Goal: Transaction & Acquisition: Purchase product/service

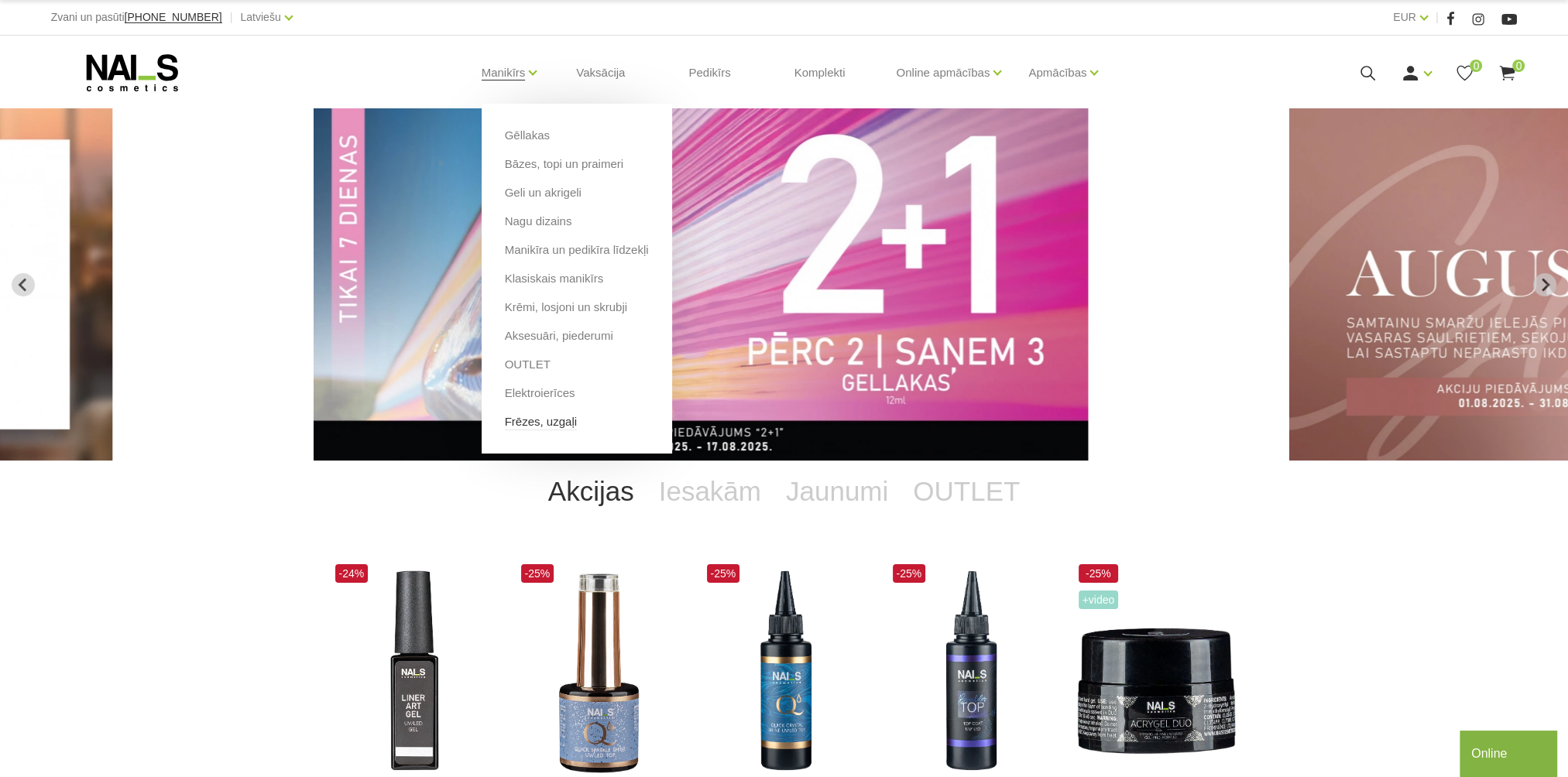
click at [558, 424] on link "Frēzes, uzgaļi" at bounding box center [540, 422] width 72 height 17
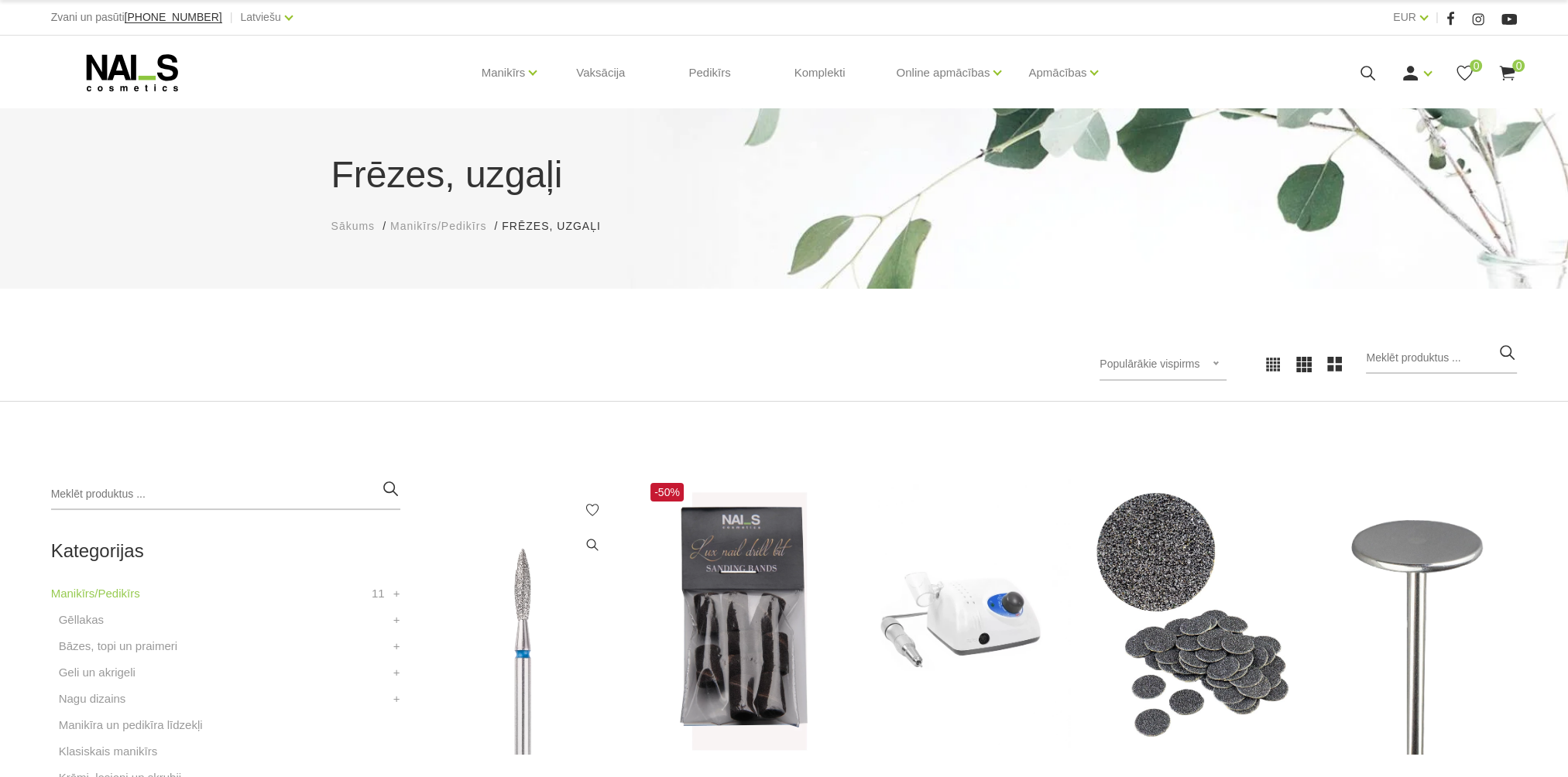
click at [525, 604] on img at bounding box center [524, 617] width 200 height 275
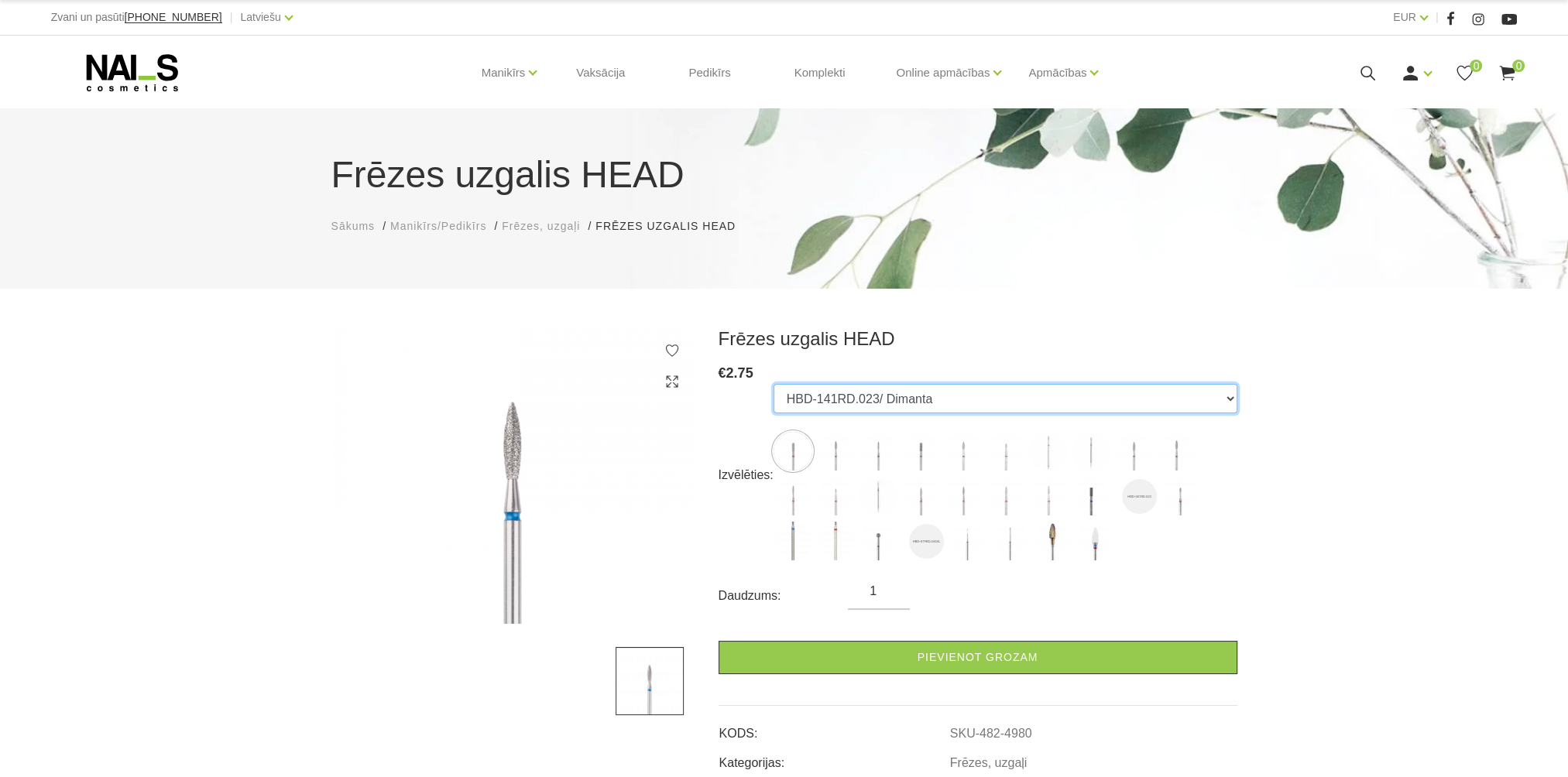
click at [988, 400] on select "HBD-141RD.023/ Dimanta HBD-243BL.021XL/ Dimanta HBD-243BL.014X/ Dimanta HBD-141…" at bounding box center [1005, 399] width 463 height 30
click at [953, 397] on select "HBD-141RD.023/ Dimanta HBD-243BL.021XL/ Dimanta HBD-243BL.014X/ Dimanta HBD-141…" at bounding box center [1005, 399] width 463 height 30
click at [774, 384] on select "HBD-141RD.023/ Dimanta HBD-243BL.021XL/ Dimanta HBD-243BL.014X/ Dimanta HBD-141…" at bounding box center [1005, 399] width 463 height 30
click at [901, 395] on select "HBD-141RD.023/ Dimanta HBD-243BL.021XL/ Dimanta HBD-243BL.014X/ Dimanta HBD-141…" at bounding box center [1005, 399] width 463 height 30
click at [774, 384] on select "HBD-141RD.023/ Dimanta HBD-243BL.021XL/ Dimanta HBD-243BL.014X/ Dimanta HBD-141…" at bounding box center [1005, 399] width 463 height 30
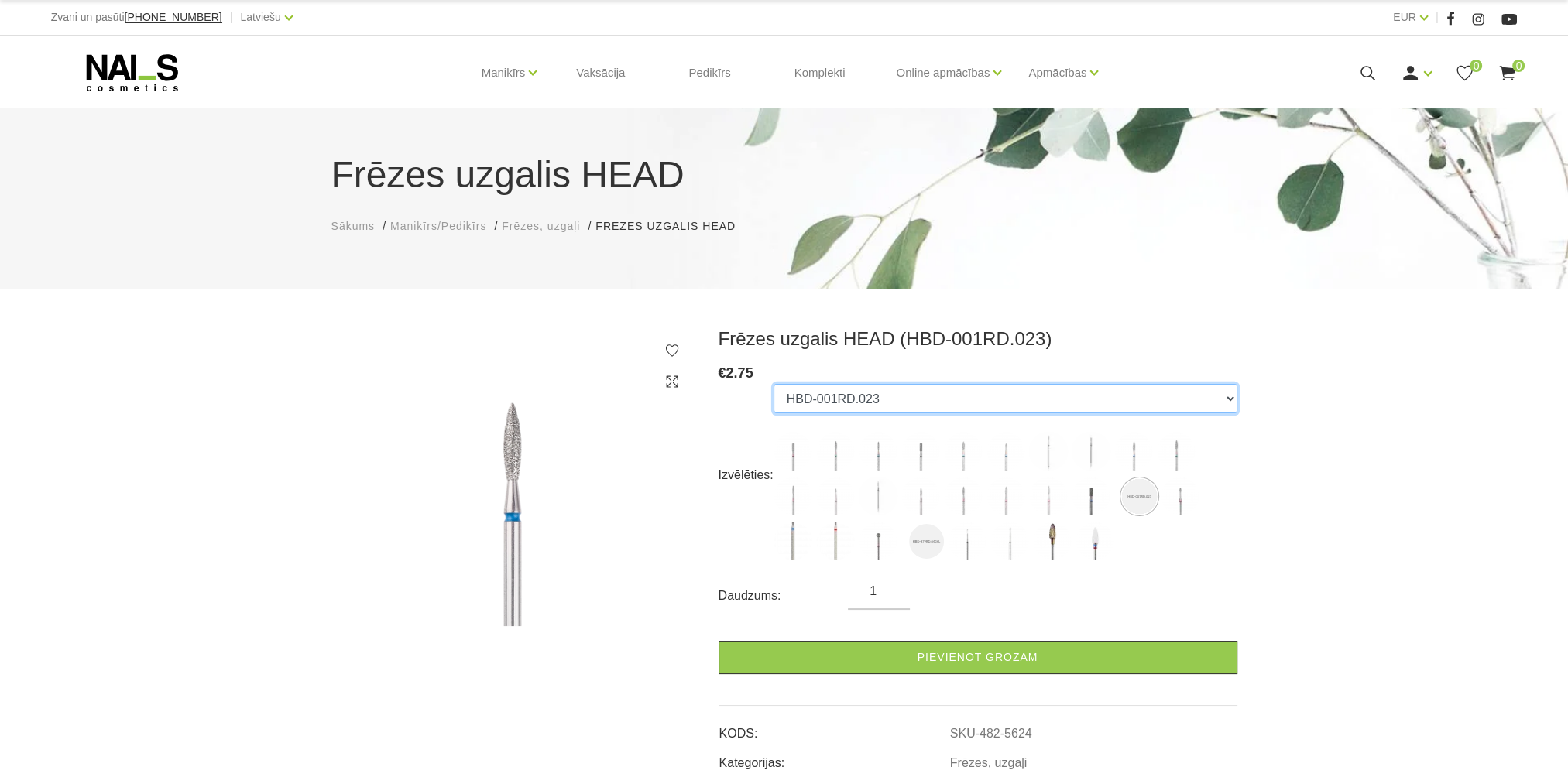
click at [915, 393] on select "HBD-141RD.023/ Dimanta HBD-243BL.021XL/ Dimanta HBD-243BL.014X/ Dimanta HBD-141…" at bounding box center [1005, 399] width 463 height 30
click at [774, 384] on select "HBD-141RD.023/ Dimanta HBD-243BL.021XL/ Dimanta HBD-243BL.014X/ Dimanta HBD-141…" at bounding box center [1005, 399] width 463 height 30
click at [838, 400] on select "HBD-141RD.023/ Dimanta HBD-243BL.021XL/ Dimanta HBD-243BL.014X/ Dimanta HBD-141…" at bounding box center [1005, 399] width 463 height 30
click at [774, 384] on select "HBD-141RD.023/ Dimanta HBD-243BL.021XL/ Dimanta HBD-243BL.014X/ Dimanta HBD-141…" at bounding box center [1005, 399] width 463 height 30
click at [982, 406] on select "HBD-141RD.023/ Dimanta HBD-243BL.021XL/ Dimanta HBD-243BL.014X/ Dimanta HBD-141…" at bounding box center [1005, 399] width 463 height 30
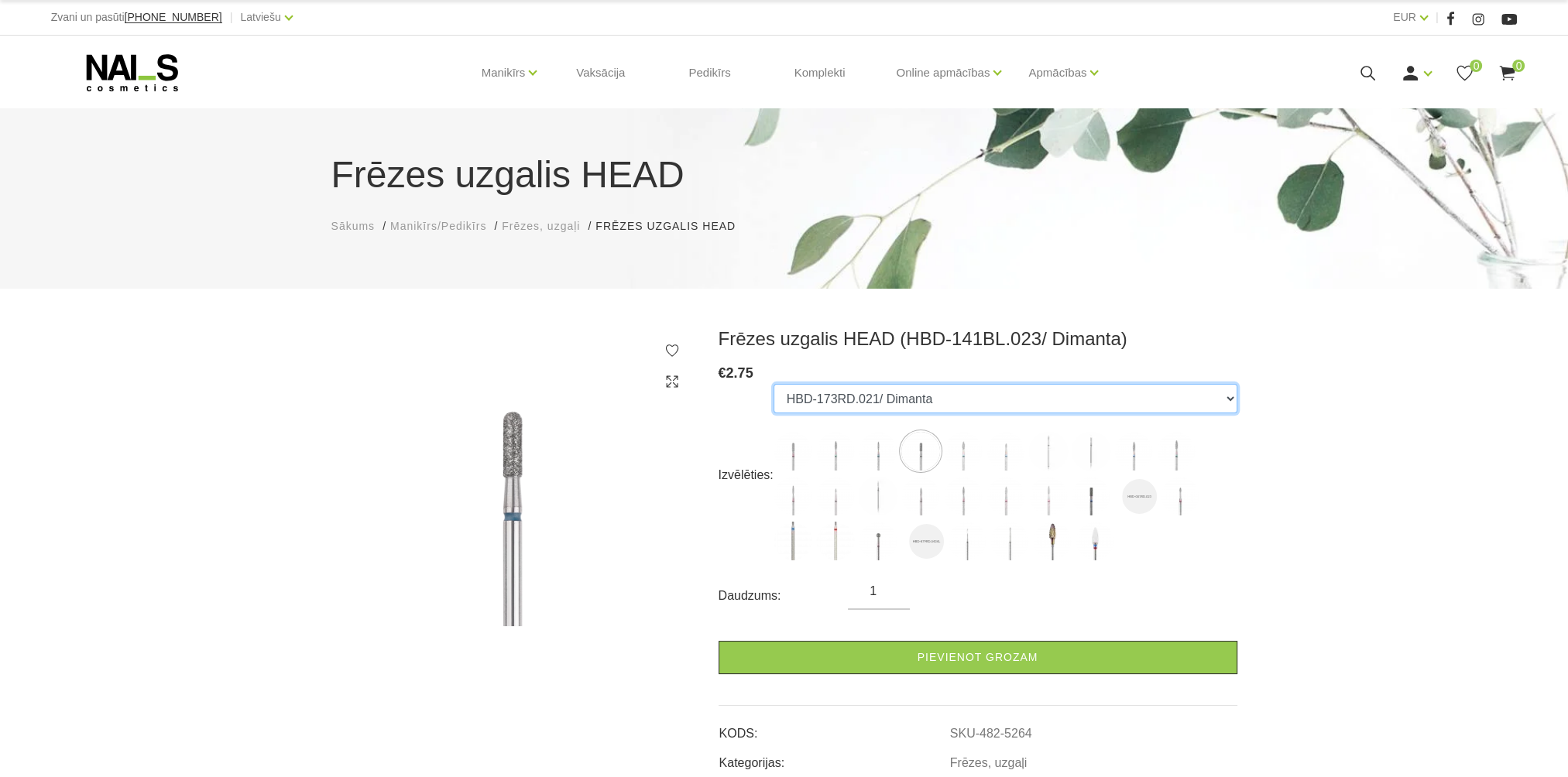
click at [774, 384] on select "HBD-141RD.023/ Dimanta HBD-243BL.021XL/ Dimanta HBD-243BL.014X/ Dimanta HBD-141…" at bounding box center [1005, 399] width 463 height 30
click at [932, 396] on select "HBD-141RD.023/ Dimanta HBD-243BL.021XL/ Dimanta HBD-243BL.014X/ Dimanta HBD-141…" at bounding box center [1005, 399] width 463 height 30
click at [774, 384] on select "HBD-141RD.023/ Dimanta HBD-243BL.021XL/ Dimanta HBD-243BL.014X/ Dimanta HBD-141…" at bounding box center [1005, 399] width 463 height 30
click at [873, 403] on select "HBD-141RD.023/ Dimanta HBD-243BL.021XL/ Dimanta HBD-243BL.014X/ Dimanta HBD-141…" at bounding box center [1005, 399] width 463 height 30
click at [774, 384] on select "HBD-141RD.023/ Dimanta HBD-243BL.021XL/ Dimanta HBD-243BL.014X/ Dimanta HBD-141…" at bounding box center [1005, 399] width 463 height 30
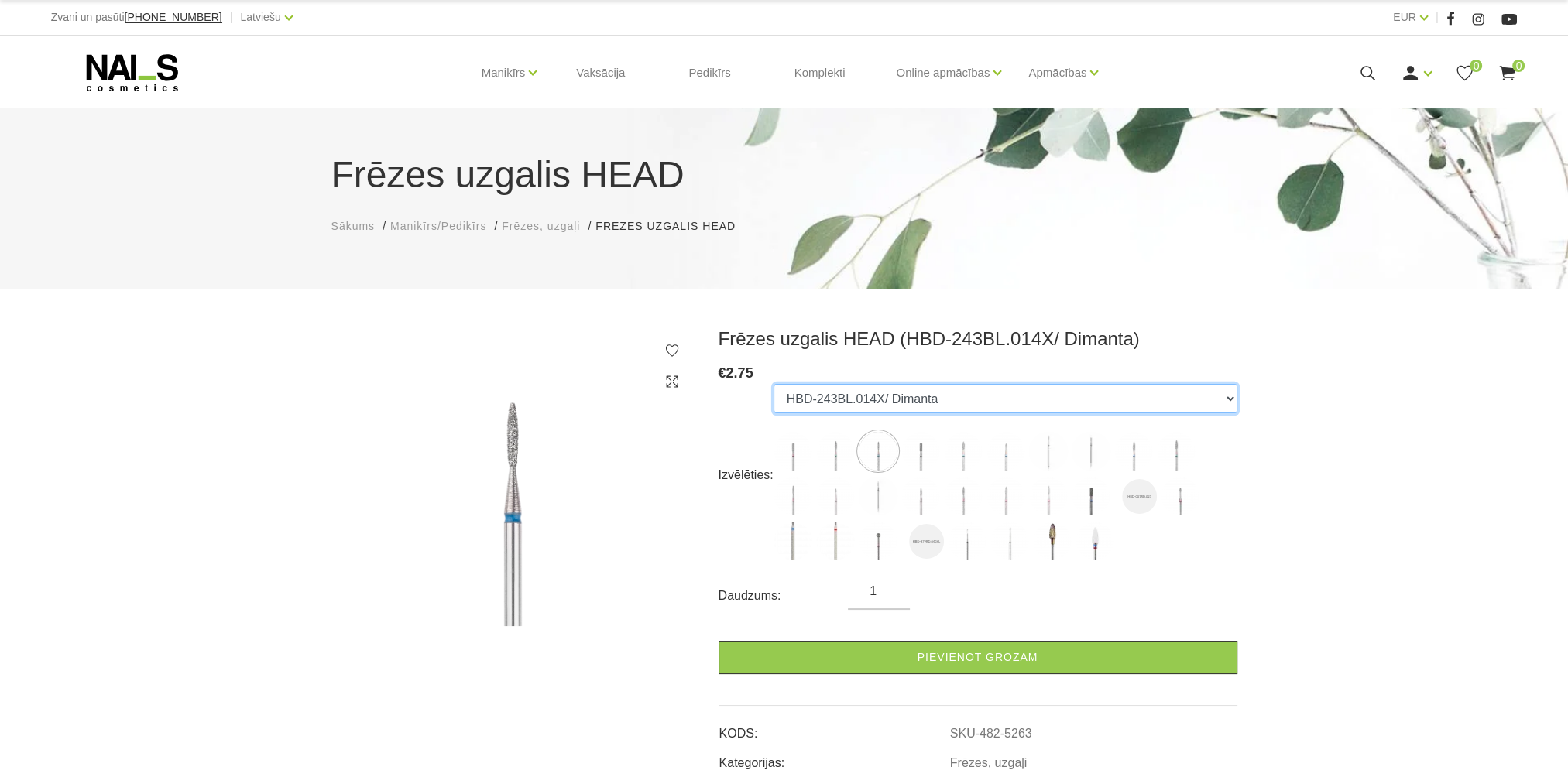
click at [980, 392] on select "HBD-141RD.023/ Dimanta HBD-243BL.021XL/ Dimanta HBD-243BL.014X/ Dimanta HBD-141…" at bounding box center [1005, 399] width 463 height 30
click at [774, 384] on select "HBD-141RD.023/ Dimanta HBD-243BL.021XL/ Dimanta HBD-243BL.014X/ Dimanta HBD-141…" at bounding box center [1005, 399] width 463 height 30
drag, startPoint x: 988, startPoint y: 393, endPoint x: 978, endPoint y: 390, distance: 10.4
click at [988, 393] on select "HBD-141RD.023/ Dimanta HBD-243BL.021XL/ Dimanta HBD-243BL.014X/ Dimanta HBD-141…" at bounding box center [1005, 399] width 463 height 30
click at [774, 384] on select "HBD-141RD.023/ Dimanta HBD-243BL.021XL/ Dimanta HBD-243BL.014X/ Dimanta HBD-141…" at bounding box center [1005, 399] width 463 height 30
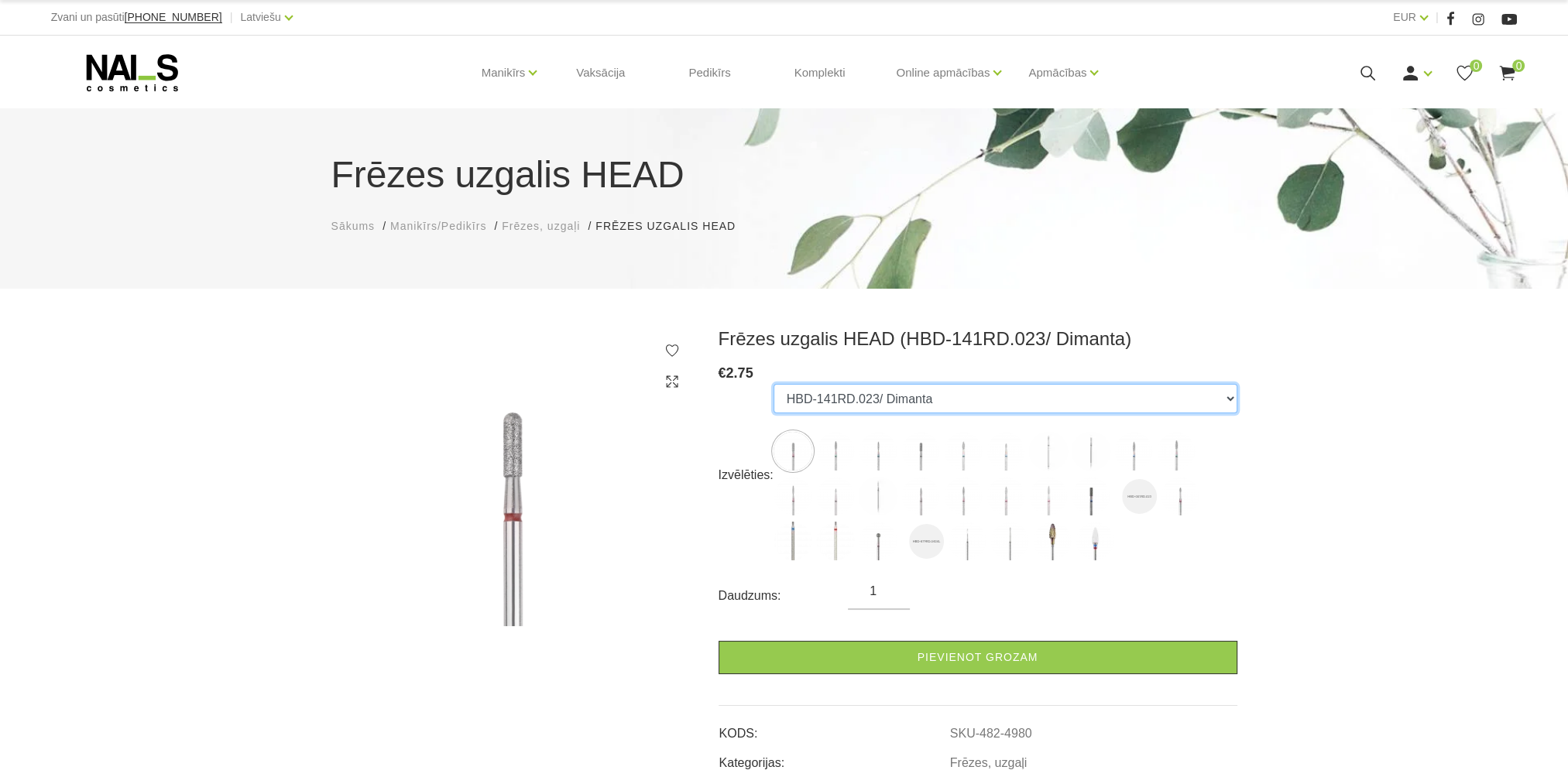
click at [920, 390] on select "HBD-141RD.023/ Dimanta HBD-243BL.021XL/ Dimanta HBD-243BL.014X/ Dimanta HBD-141…" at bounding box center [1005, 399] width 463 height 30
click at [774, 384] on select "HBD-141RD.023/ Dimanta HBD-243BL.021XL/ Dimanta HBD-243BL.014X/ Dimanta HBD-141…" at bounding box center [1005, 399] width 463 height 30
click at [920, 400] on select "HBD-141RD.023/ Dimanta HBD-243BL.021XL/ Dimanta HBD-243BL.014X/ Dimanta HBD-141…" at bounding box center [1005, 399] width 463 height 30
click at [774, 384] on select "HBD-141RD.023/ Dimanta HBD-243BL.021XL/ Dimanta HBD-243BL.014X/ Dimanta HBD-141…" at bounding box center [1005, 399] width 463 height 30
click at [879, 396] on select "HBD-141RD.023/ Dimanta HBD-243BL.021XL/ Dimanta HBD-243BL.014X/ Dimanta HBD-141…" at bounding box center [1005, 399] width 463 height 30
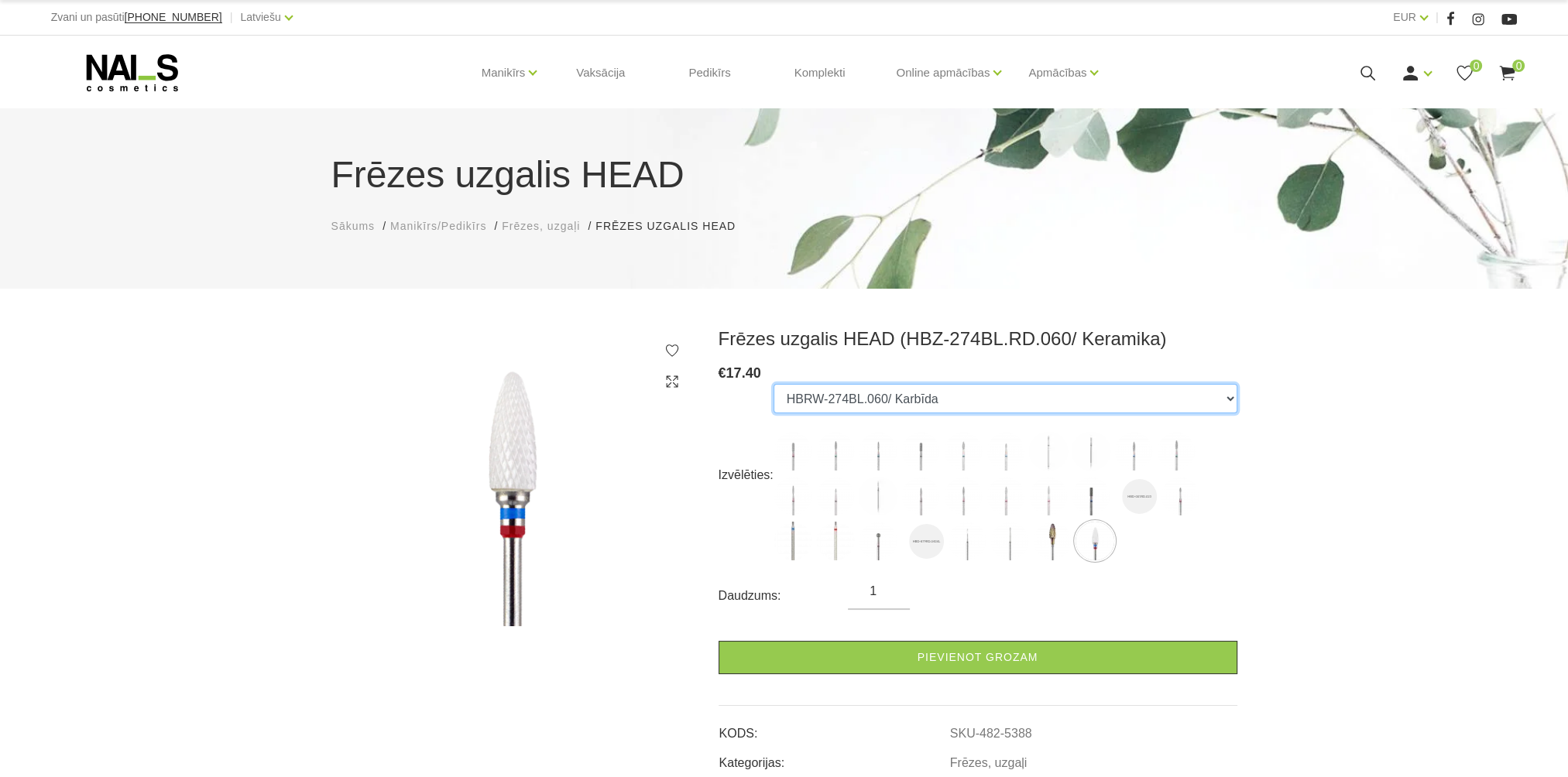
click at [774, 384] on select "HBD-141RD.023/ Dimanta HBD-243BL.021XL/ Dimanta HBD-243BL.014X/ Dimanta HBD-141…" at bounding box center [1005, 399] width 463 height 30
click at [908, 398] on select "HBD-141RD.023/ Dimanta HBD-243BL.021XL/ Dimanta HBD-243BL.014X/ Dimanta HBD-141…" at bounding box center [1005, 399] width 463 height 30
click at [774, 384] on select "HBD-141RD.023/ Dimanta HBD-243BL.021XL/ Dimanta HBD-243BL.014X/ Dimanta HBD-141…" at bounding box center [1005, 399] width 463 height 30
click at [901, 402] on select "HBD-141RD.023/ Dimanta HBD-243BL.021XL/ Dimanta HBD-243BL.014X/ Dimanta HBD-141…" at bounding box center [1005, 399] width 463 height 30
select select "6341"
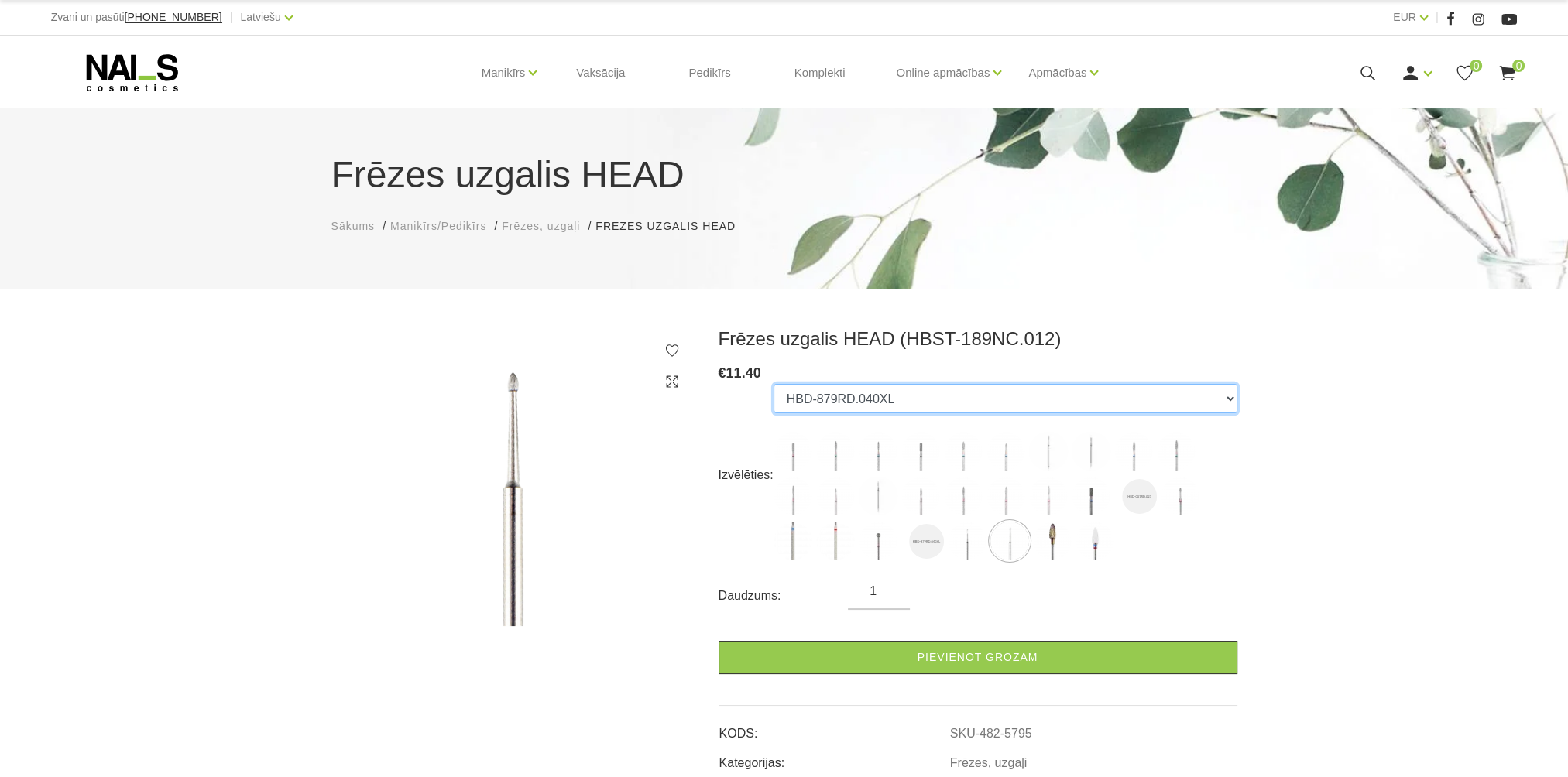
click at [774, 384] on select "HBD-141RD.023/ Dimanta HBD-243BL.021XL/ Dimanta HBD-243BL.014X/ Dimanta HBD-141…" at bounding box center [1005, 399] width 463 height 30
click at [897, 393] on select "HBD-141RD.023/ Dimanta HBD-243BL.021XL/ Dimanta HBD-243BL.014X/ Dimanta HBD-141…" at bounding box center [1005, 399] width 463 height 30
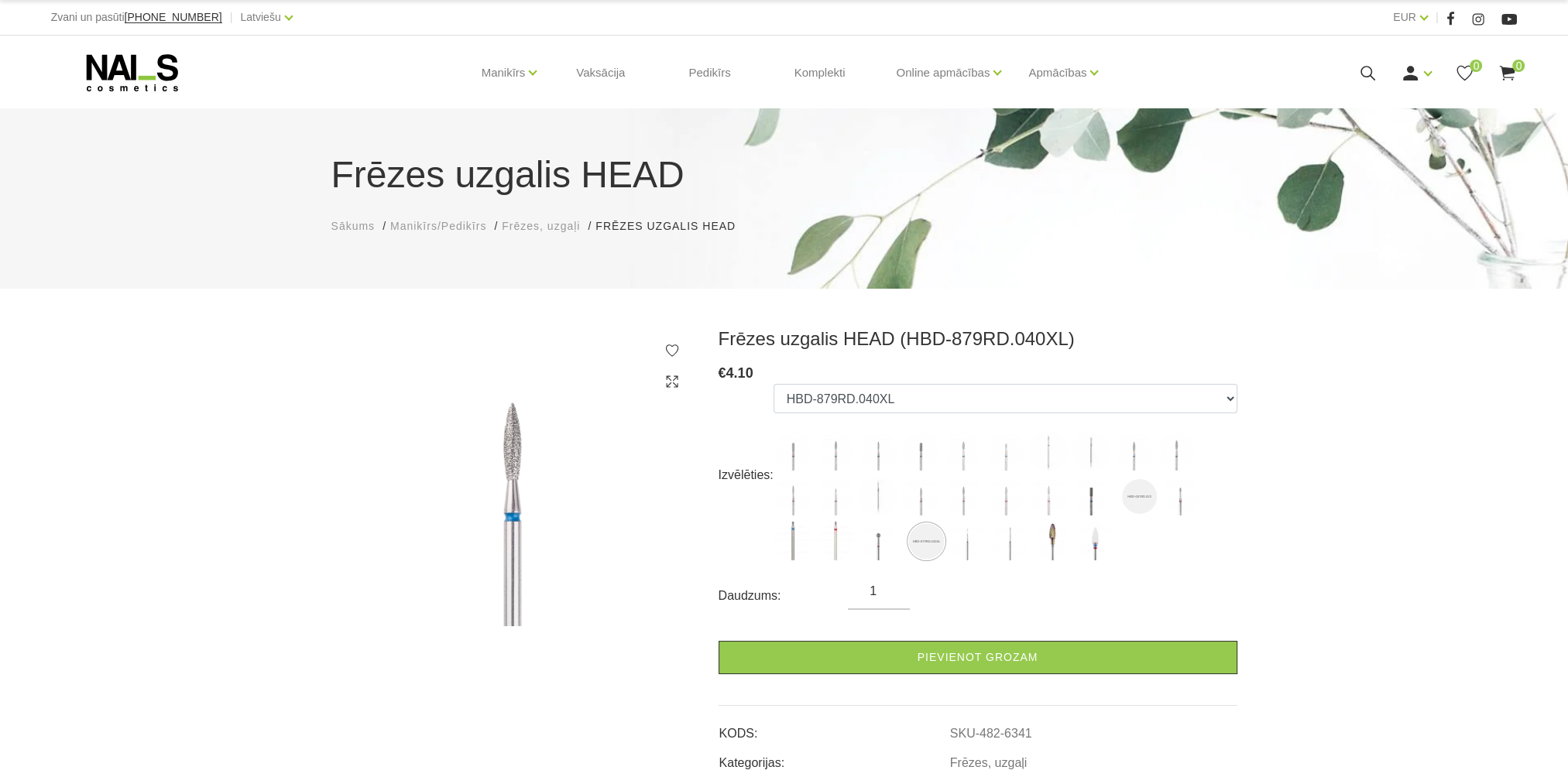
click at [220, 375] on div "Frēzes uzgalis HEAD (HBD-879RD.040XL) € 4.10 Izvēlēties: HBD-141RD.023/ Dimanta…" at bounding box center [784, 680] width 1568 height 706
click at [94, 84] on icon at bounding box center [132, 72] width 163 height 38
